Goal: Transaction & Acquisition: Download file/media

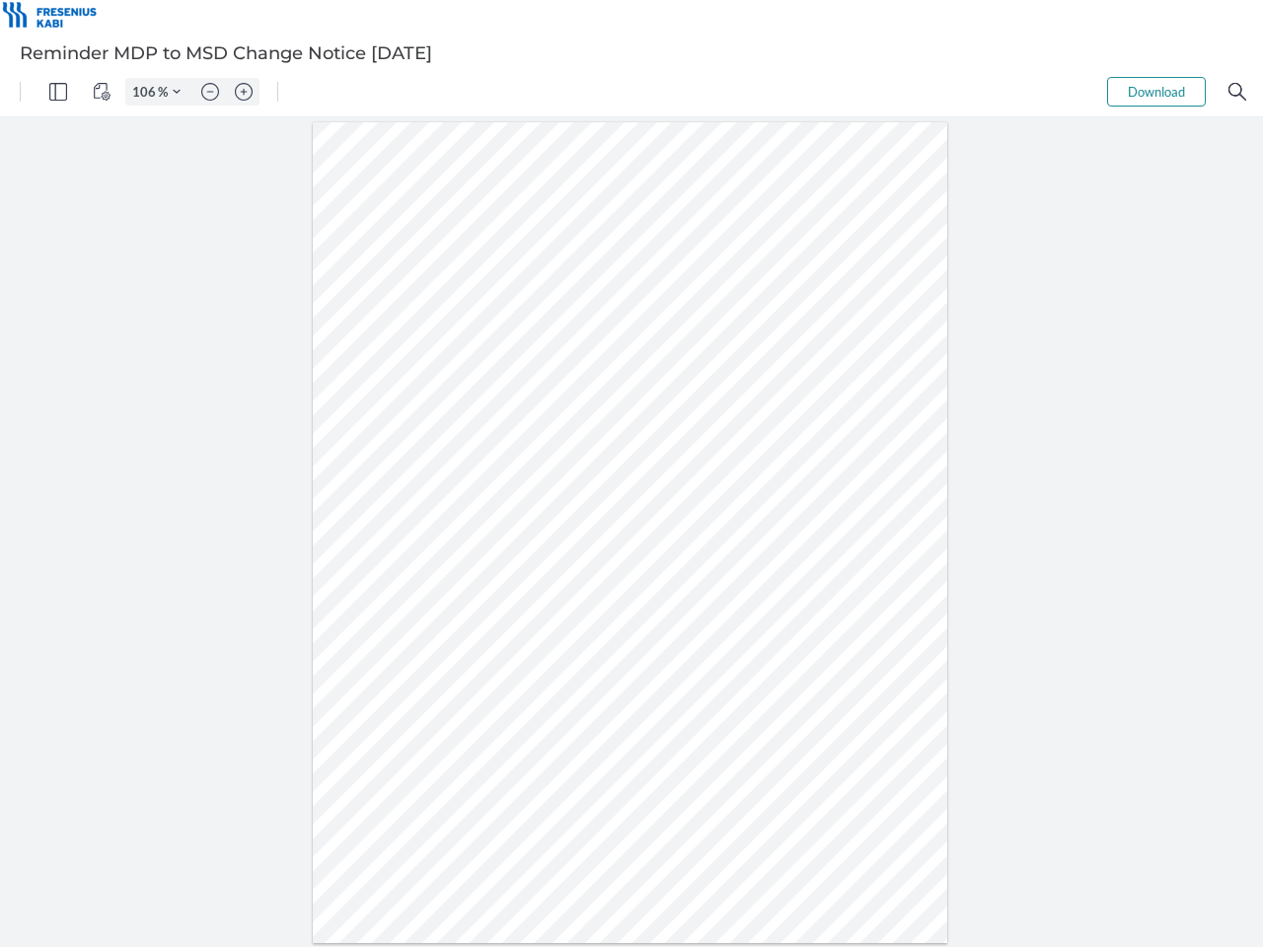
click at [58, 92] on img "Panel" at bounding box center [58, 92] width 18 height 18
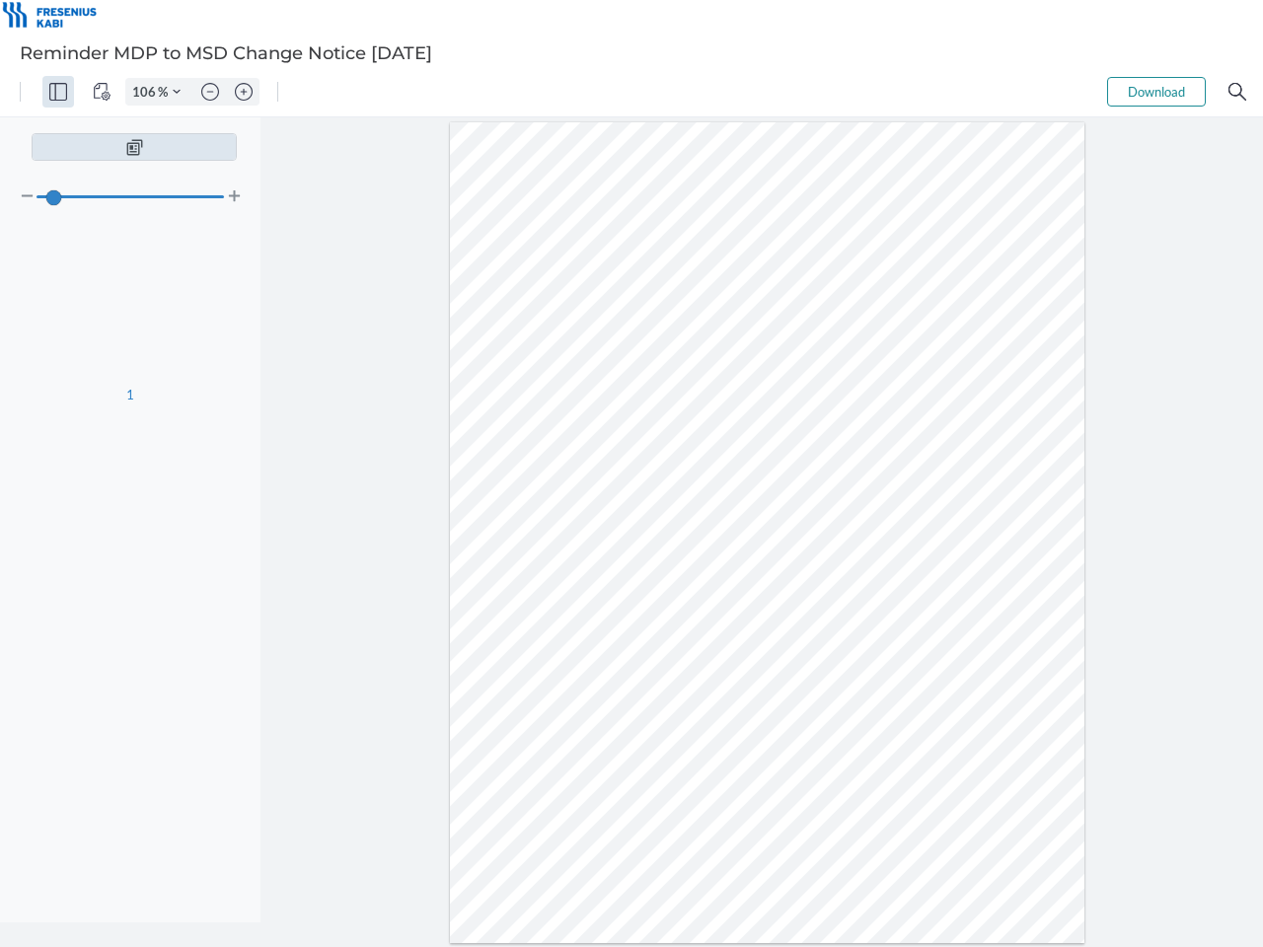
click at [102, 92] on img "View Controls" at bounding box center [102, 92] width 18 height 18
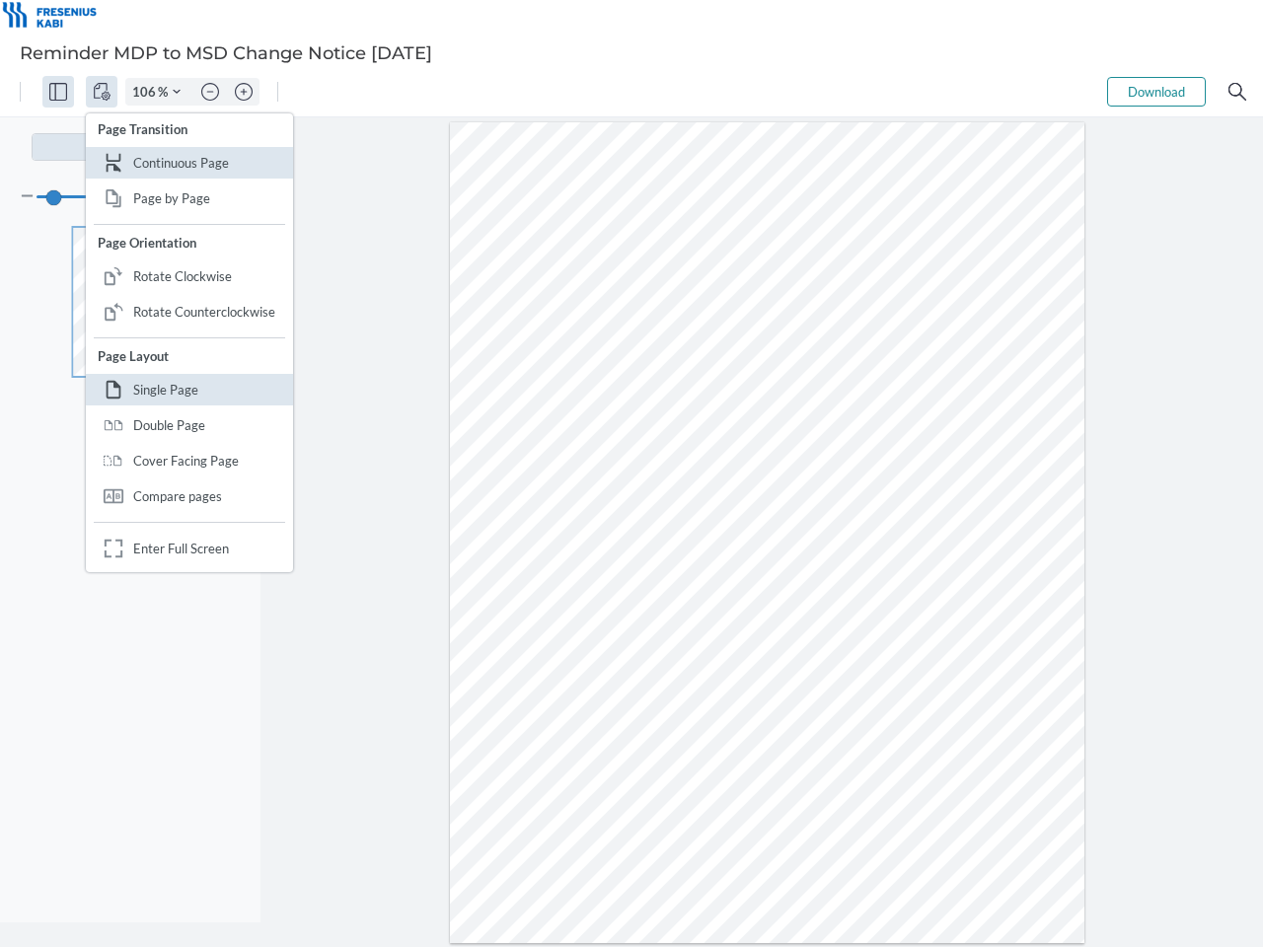
click at [147, 92] on input "106" at bounding box center [142, 92] width 32 height 18
click at [177, 92] on img "Zoom Controls" at bounding box center [177, 92] width 8 height 8
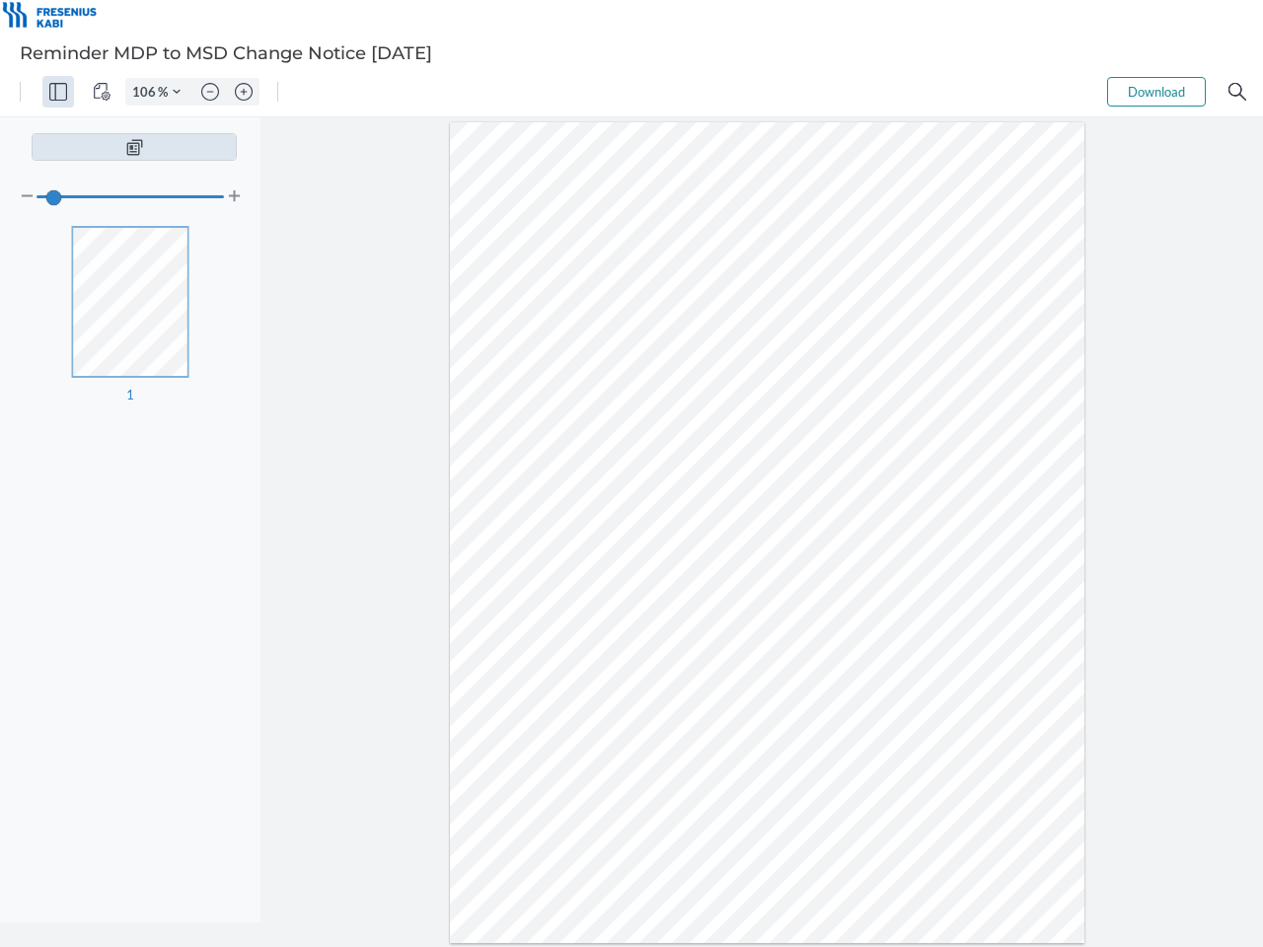
click at [210, 92] on img "Zoom out" at bounding box center [210, 92] width 18 height 18
click at [244, 92] on img "Zoom in" at bounding box center [244, 92] width 18 height 18
type input "106"
click at [1156, 92] on button "Download" at bounding box center [1156, 92] width 99 height 30
click at [1237, 92] on img "Search" at bounding box center [1237, 92] width 18 height 18
